Goal: Transaction & Acquisition: Purchase product/service

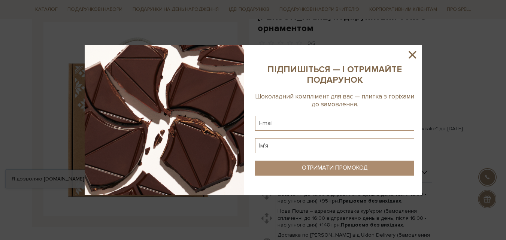
scroll to position [75, 0]
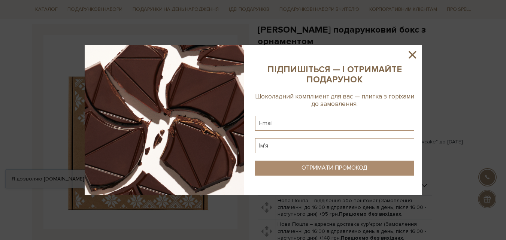
click at [413, 55] on icon at bounding box center [412, 54] width 13 height 13
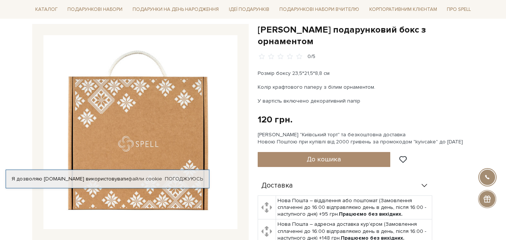
click at [165, 122] on img at bounding box center [140, 132] width 194 height 194
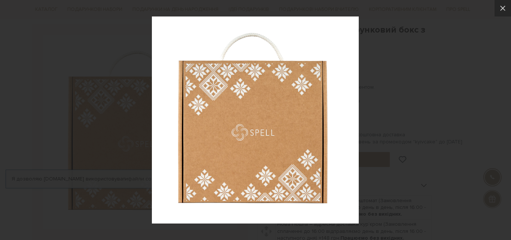
click at [400, 97] on div at bounding box center [255, 120] width 511 height 240
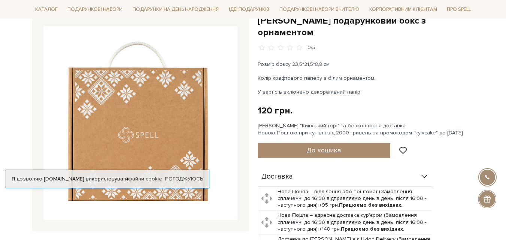
scroll to position [0, 0]
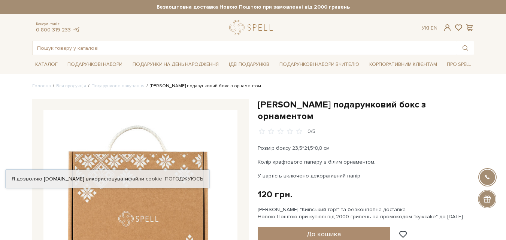
click at [184, 177] on link "Погоджуюсь" at bounding box center [184, 178] width 38 height 7
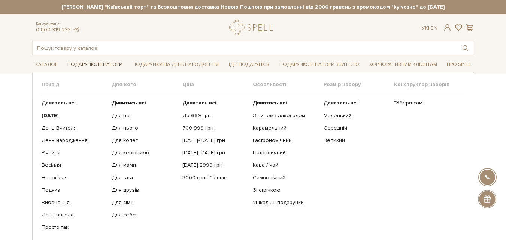
click at [82, 60] on link "Подарункові набори" at bounding box center [94, 65] width 61 height 12
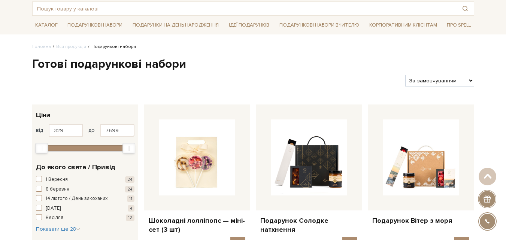
scroll to position [37, 0]
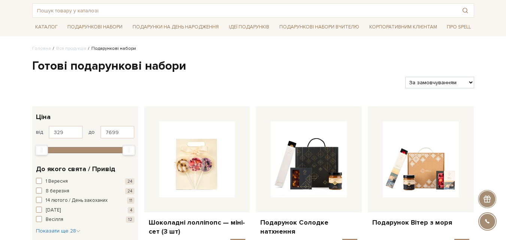
click at [450, 86] on select "За замовчуванням За Ціною (зростання) За Ціною (зменшення) Новинки За популярні…" at bounding box center [439, 83] width 68 height 12
select select "[URL][DOMAIN_NAME]"
click at [405, 77] on select "За замовчуванням За Ціною (зростання) За Ціною (зменшення) Новинки За популярні…" at bounding box center [439, 83] width 68 height 12
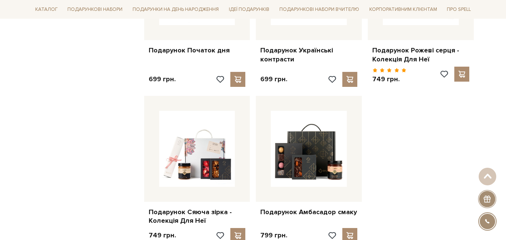
scroll to position [898, 0]
